Goal: Transaction & Acquisition: Purchase product/service

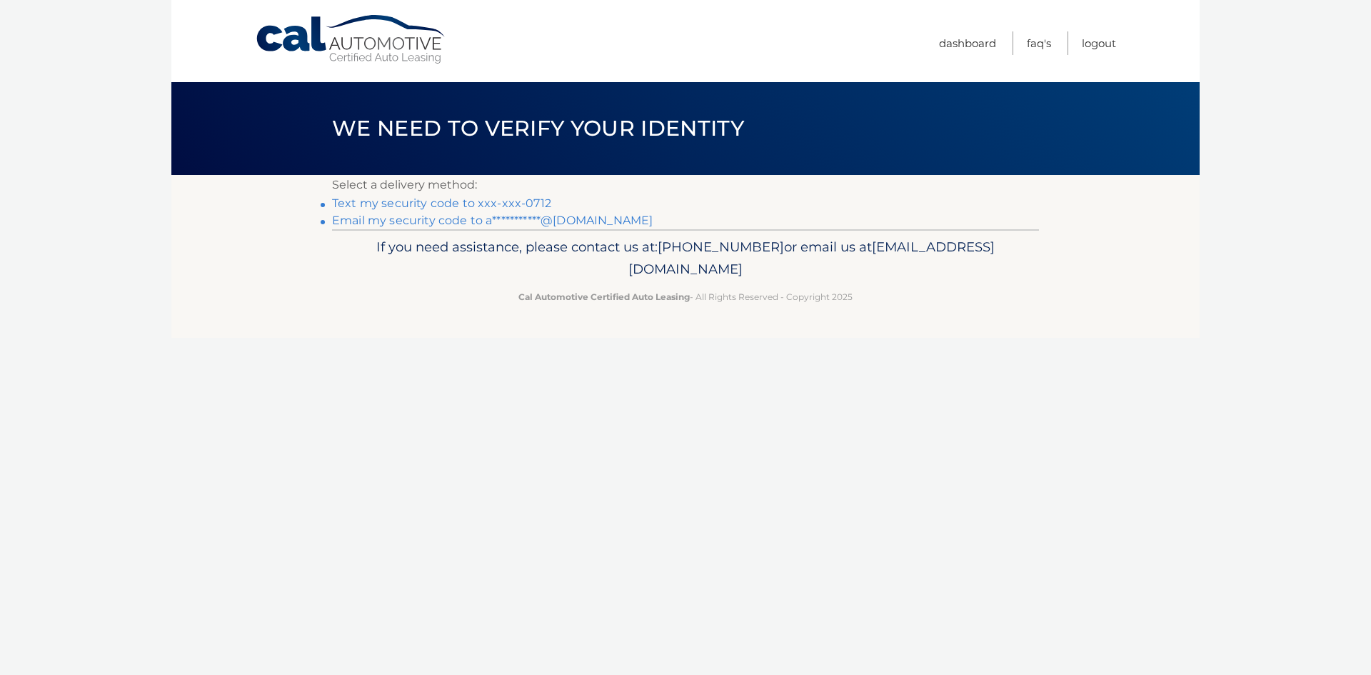
click at [488, 200] on link "Text my security code to xxx-xxx-0712" at bounding box center [441, 203] width 219 height 14
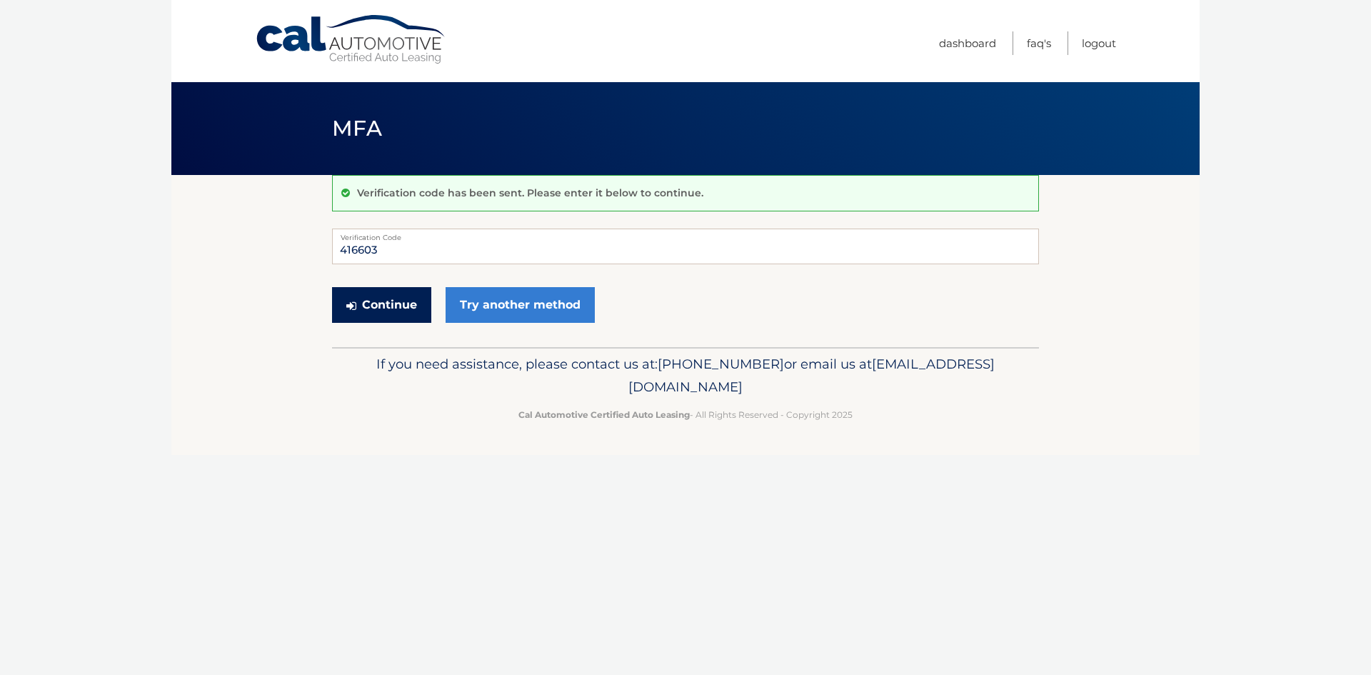
type input "416603"
click at [371, 306] on button "Continue" at bounding box center [381, 305] width 99 height 36
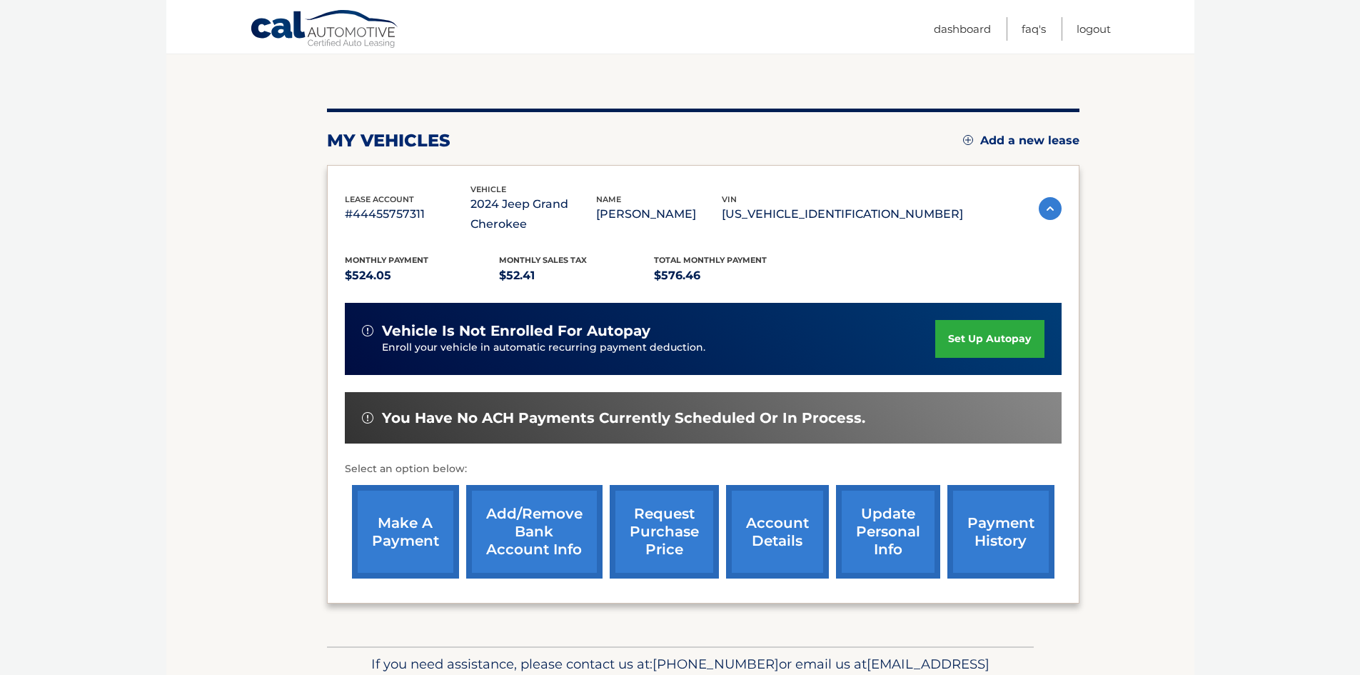
scroll to position [143, 0]
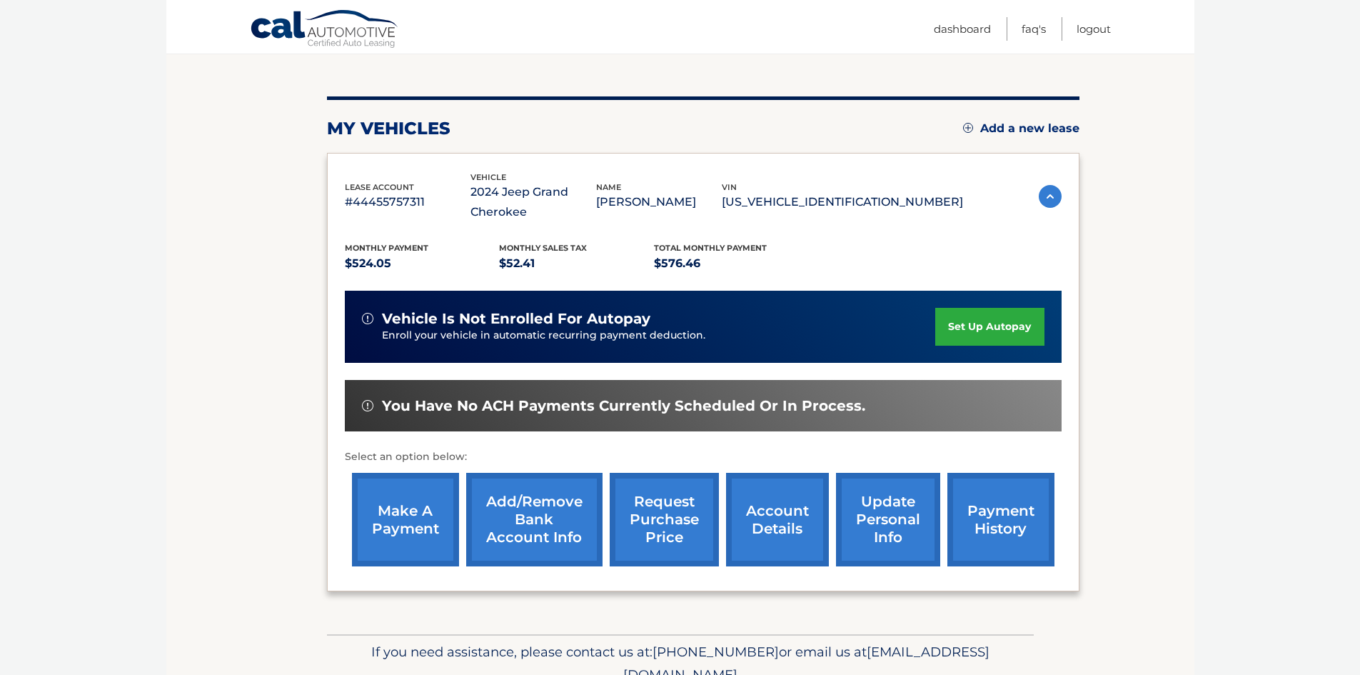
click at [413, 512] on link "make a payment" at bounding box center [405, 520] width 107 height 94
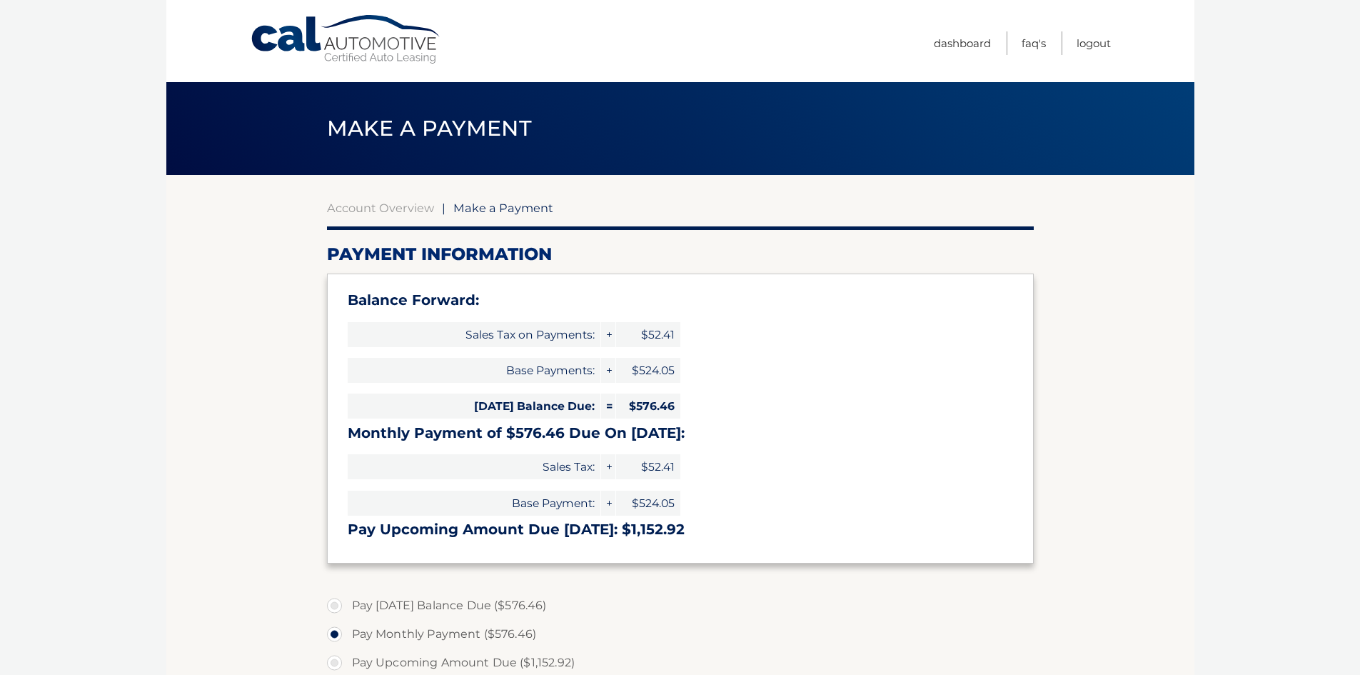
select select "NTY5ZjQ1OTUtYzk0Mi00ZjE3LWFhMTItYjhhNzk0NGU4ZDZh"
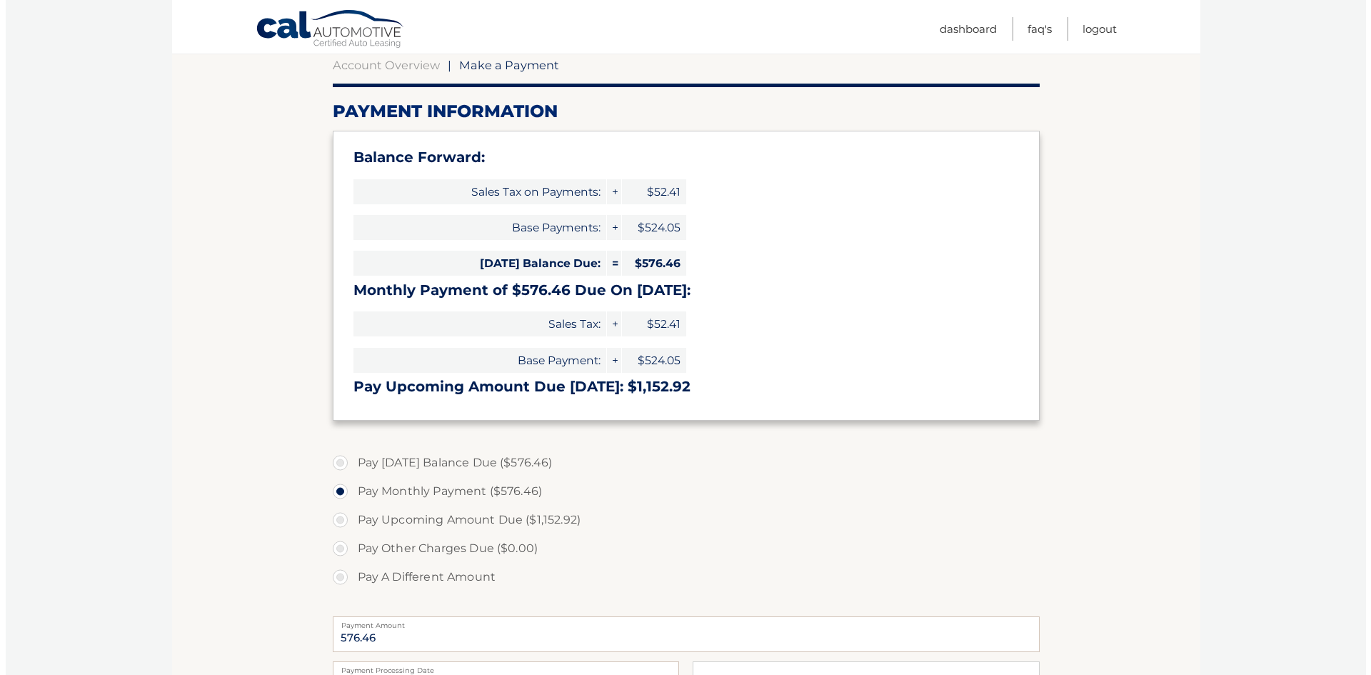
scroll to position [357, 0]
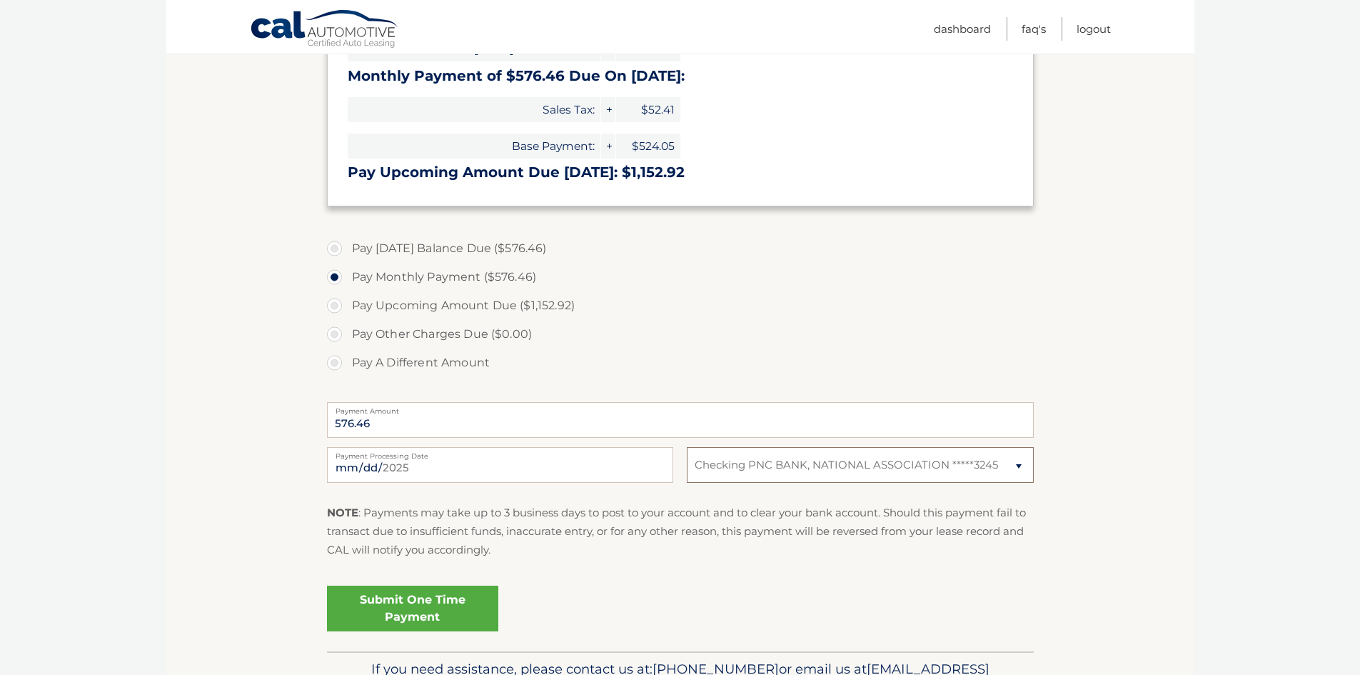
click at [888, 469] on select "Select Bank Account Checking PNC BANK, NATIONAL ASSOCIATION *****3245" at bounding box center [860, 465] width 346 height 36
click at [687, 447] on select "Select Bank Account Checking PNC BANK, NATIONAL ASSOCIATION *****3245" at bounding box center [860, 465] width 346 height 36
click at [419, 623] on link "Submit One Time Payment" at bounding box center [412, 609] width 171 height 46
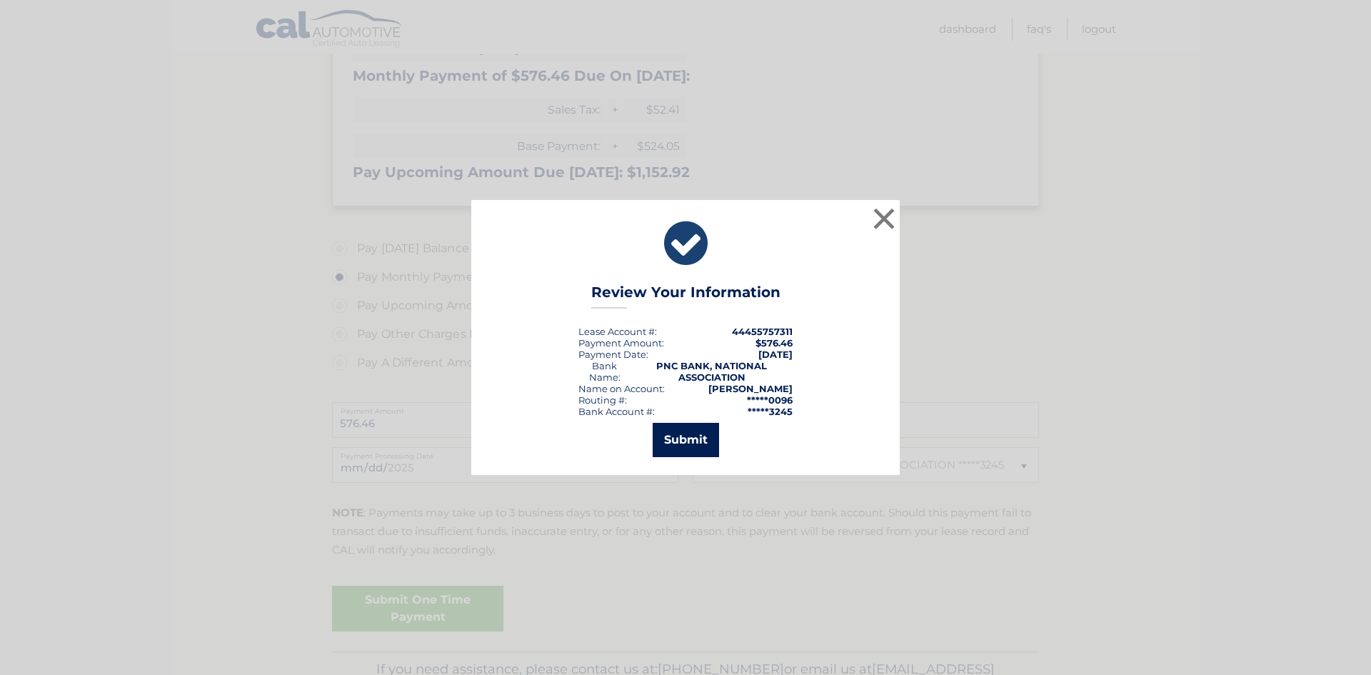
click at [698, 442] on button "Submit" at bounding box center [686, 440] width 66 height 34
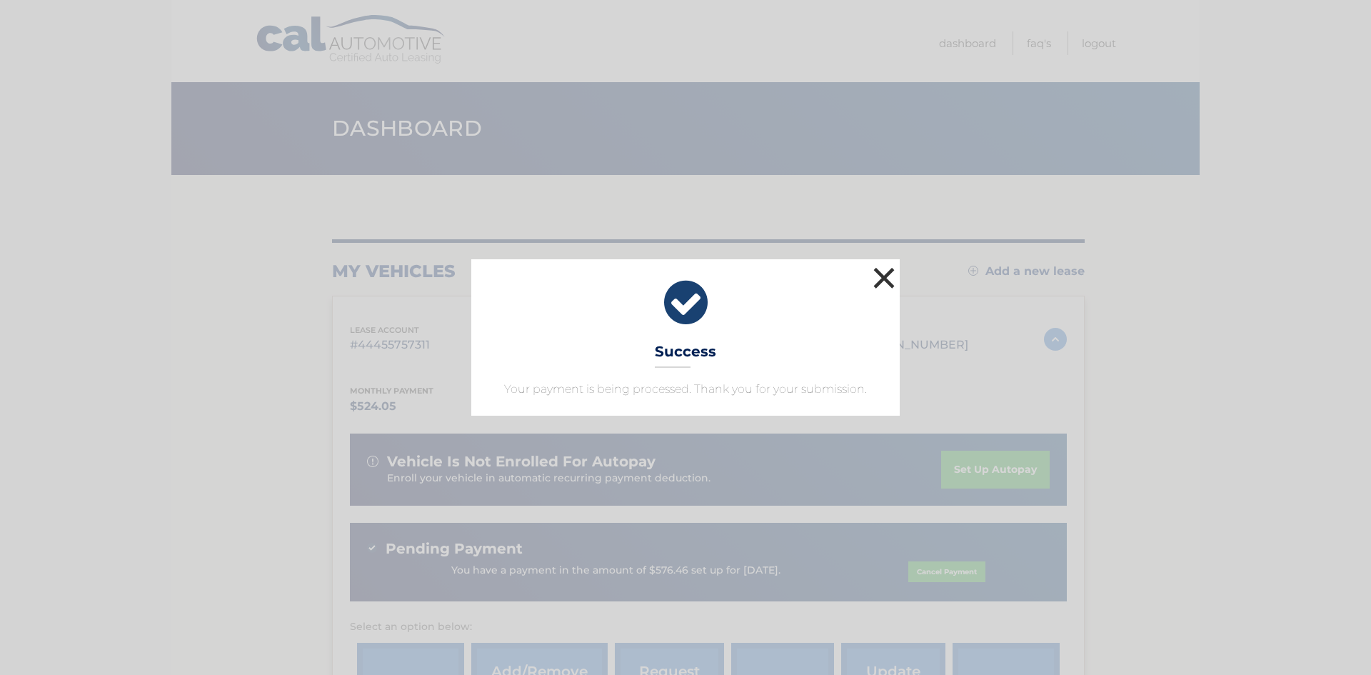
click at [888, 279] on button "×" at bounding box center [884, 278] width 29 height 29
